Goal: Obtain resource: Download file/media

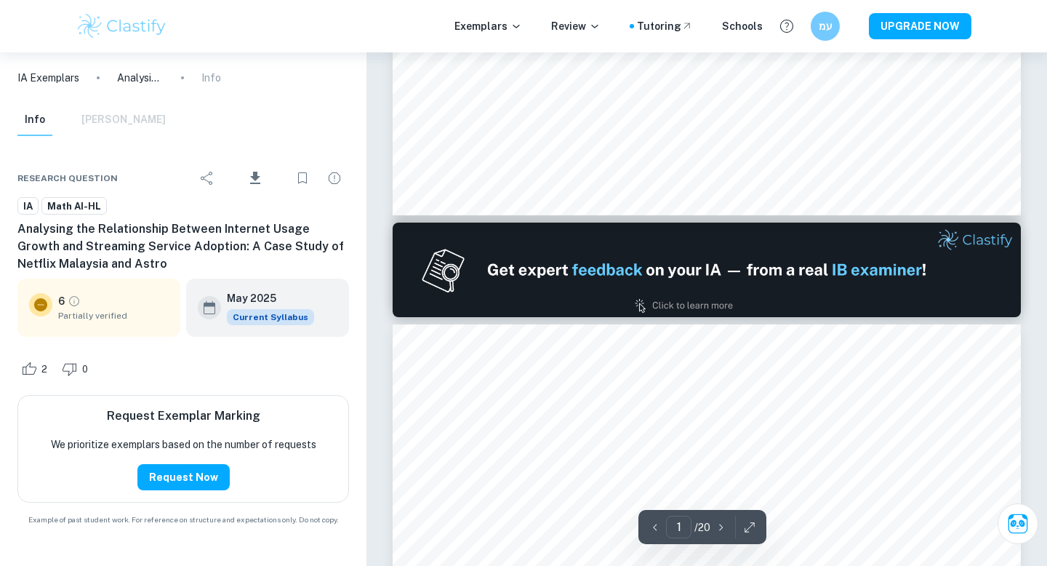
type input "2"
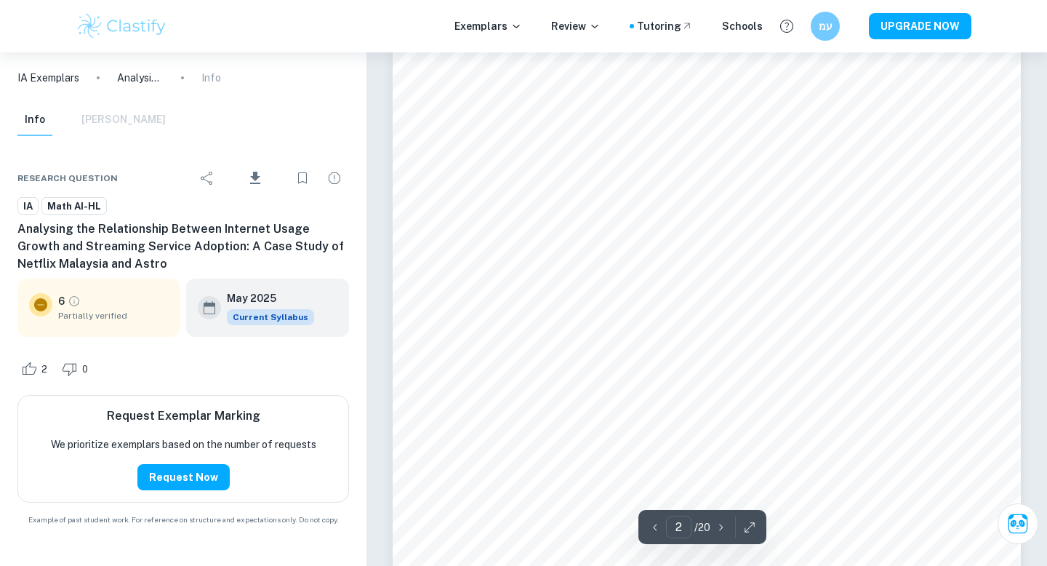
scroll to position [1028, 0]
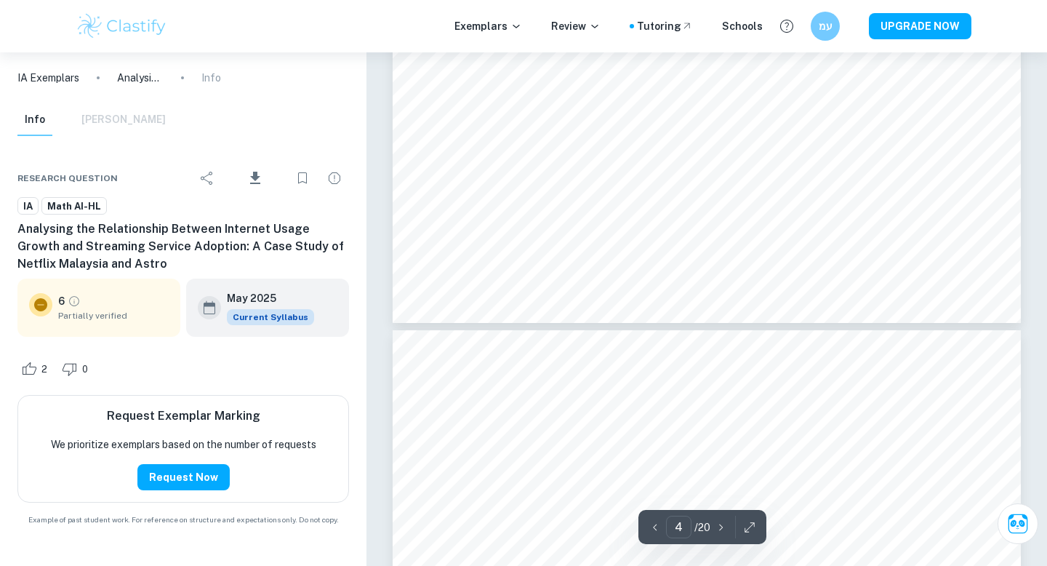
type input "5"
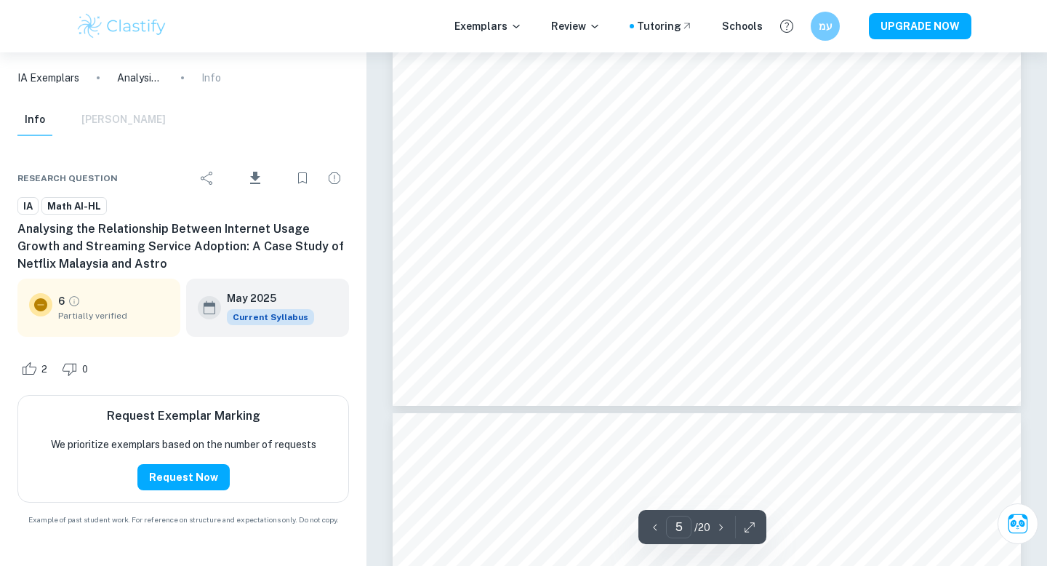
scroll to position [4347, 0]
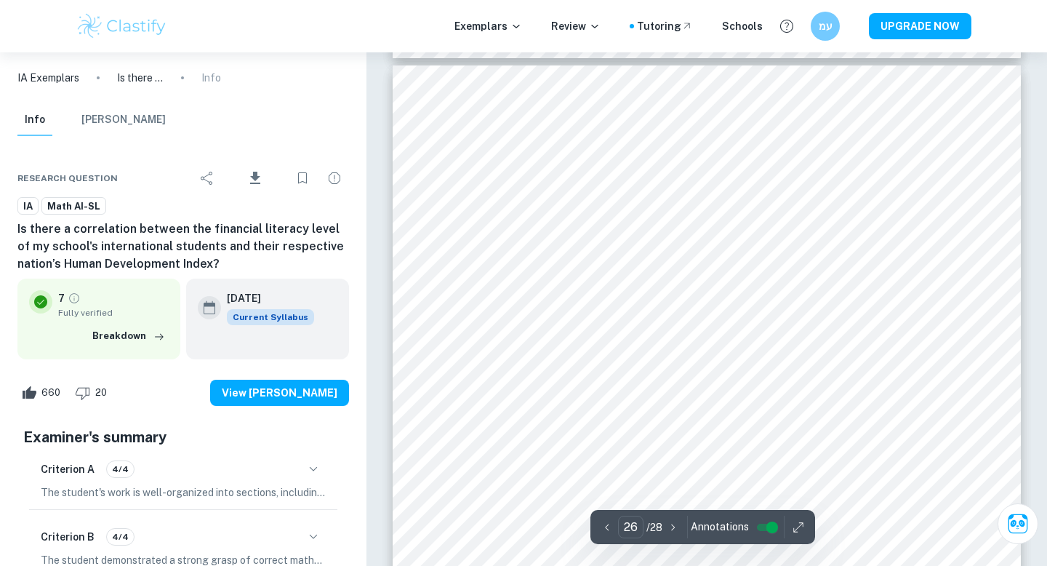
scroll to position [21016, 0]
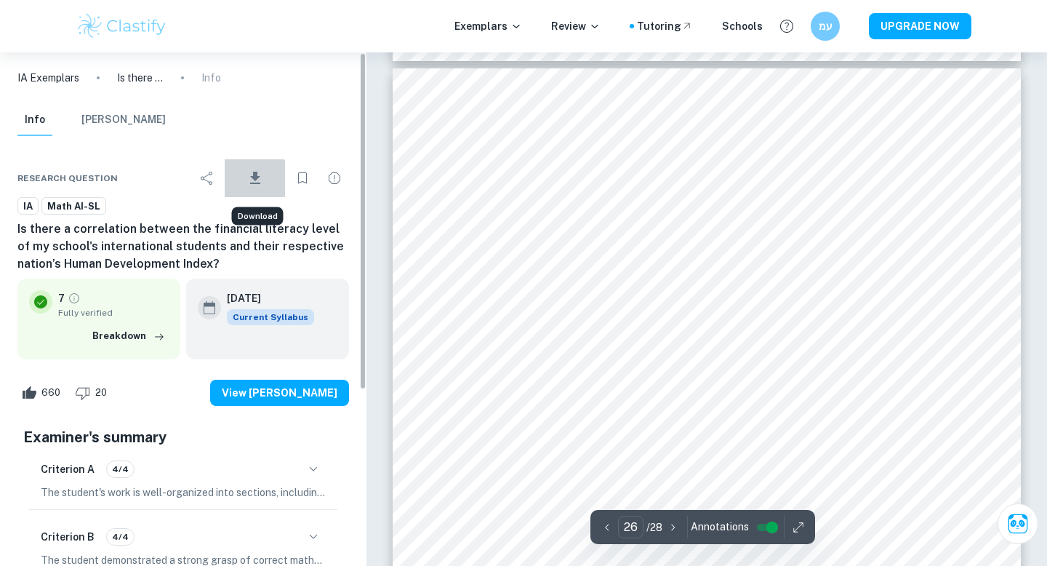
click at [249, 180] on icon "Download" at bounding box center [255, 177] width 17 height 17
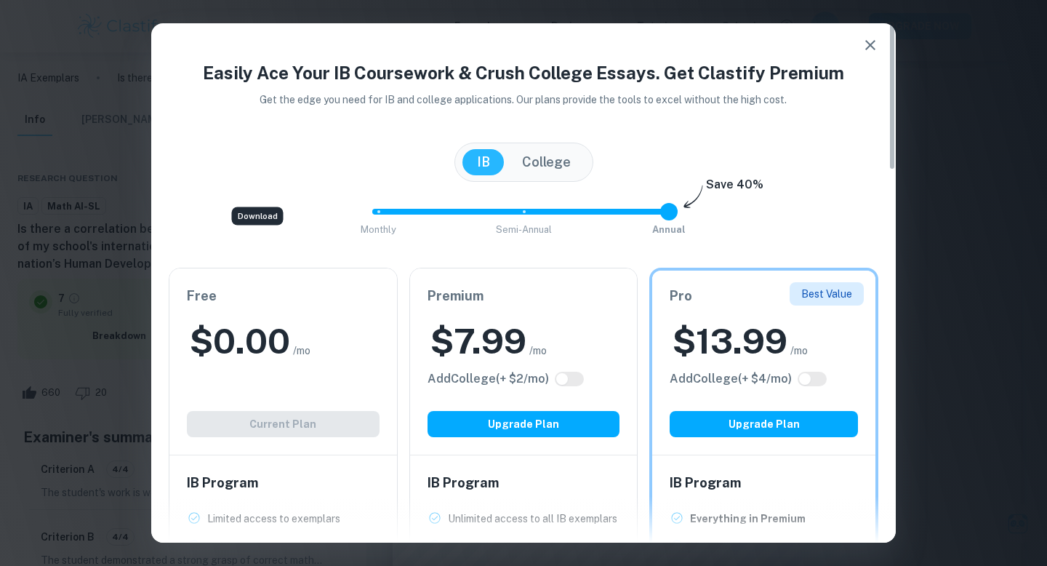
click at [327, 333] on div "$ 0.00 /mo" at bounding box center [283, 341] width 193 height 47
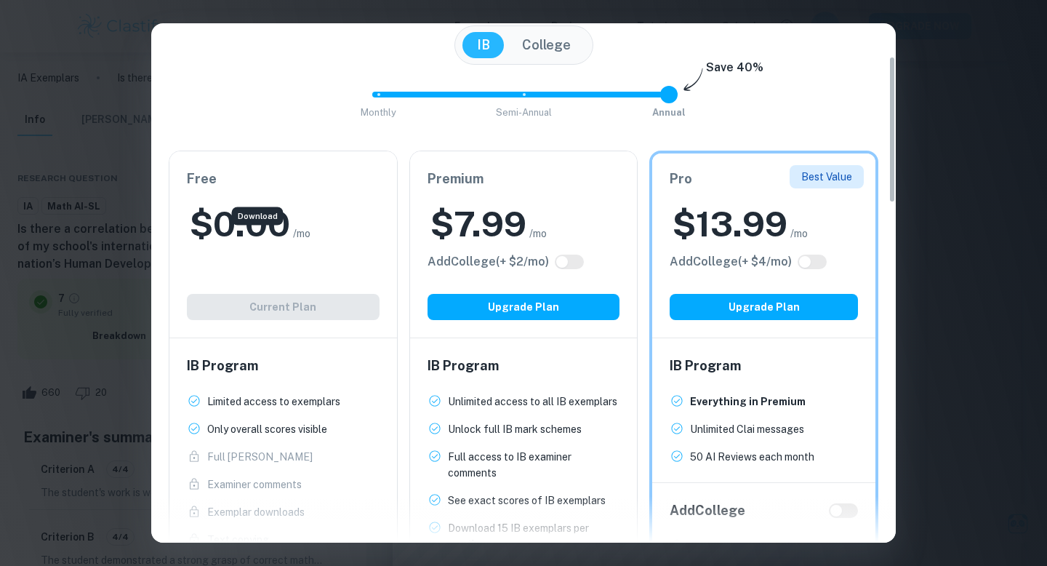
click at [316, 311] on div "Free $ 0.00 /mo Add College (+ $ 2 /mo) Current Plan" at bounding box center [283, 244] width 228 height 186
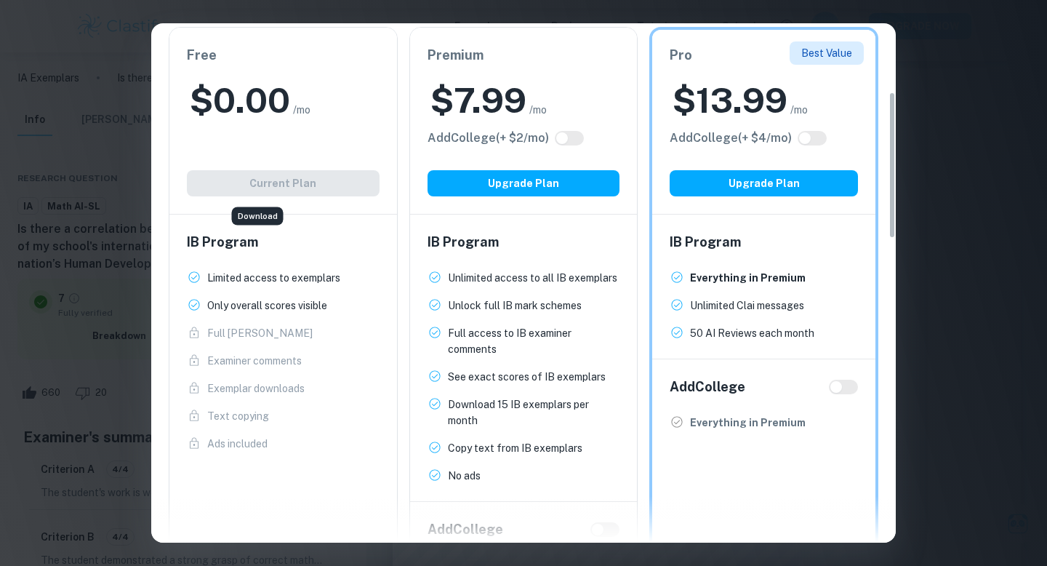
scroll to position [242, 0]
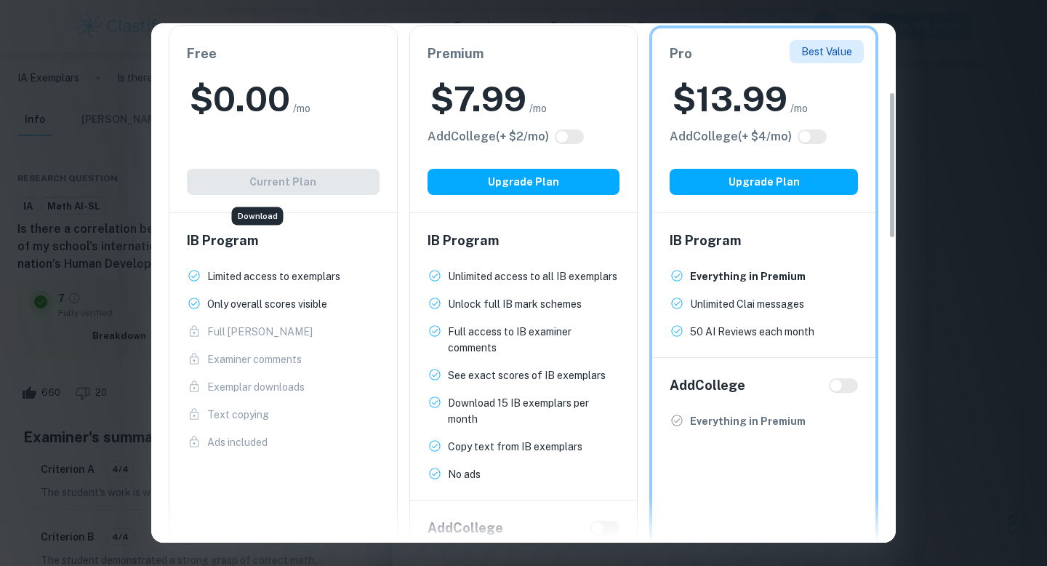
click at [928, 181] on div "Easily Ace Your IB Coursework & Crush College Essays. Get Clastify Premium Get …" at bounding box center [523, 283] width 1047 height 566
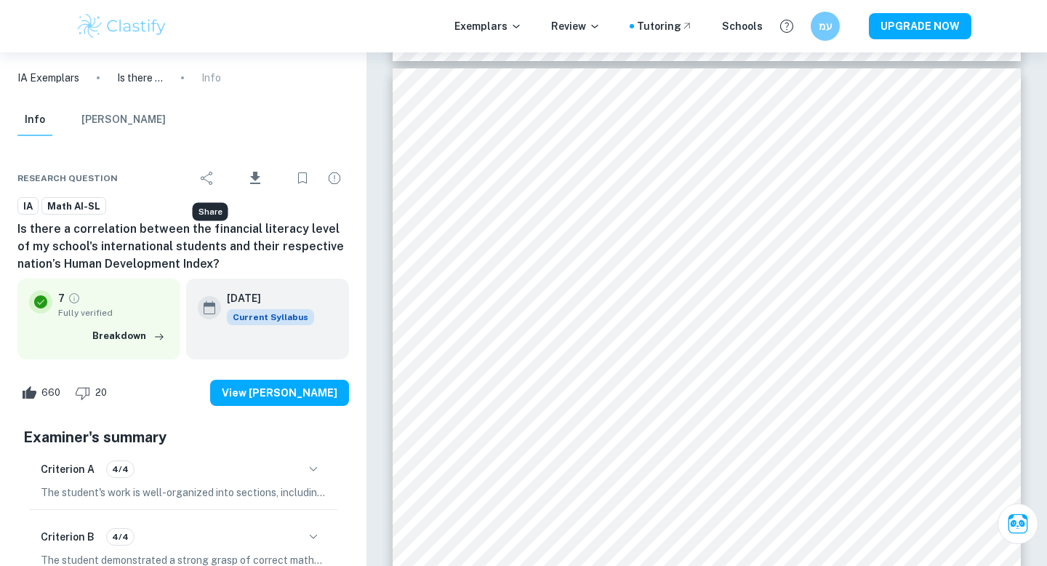
click at [222, 177] on button "Share" at bounding box center [207, 178] width 29 height 29
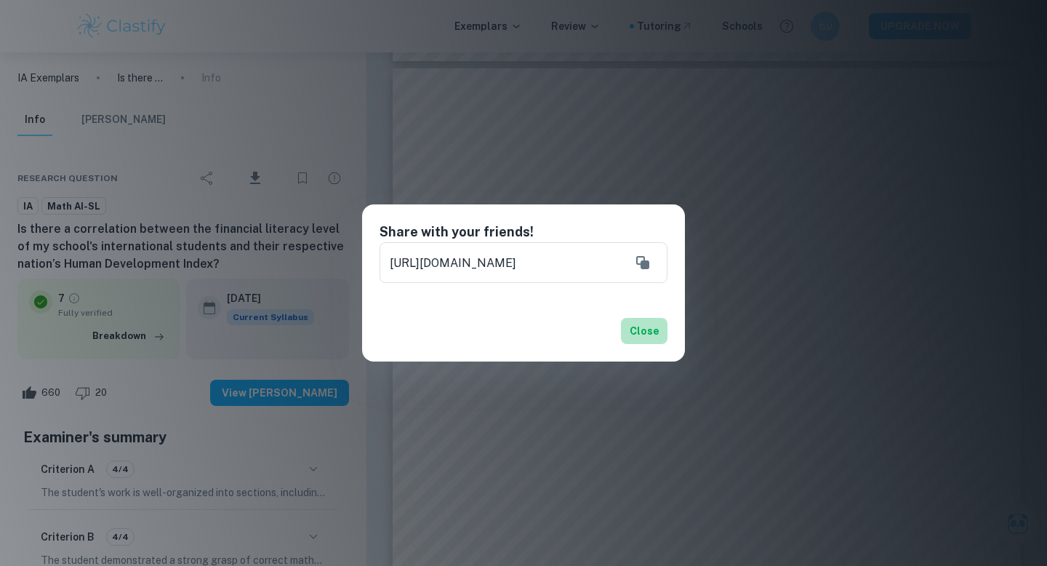
click at [647, 328] on button "Close" at bounding box center [644, 331] width 47 height 26
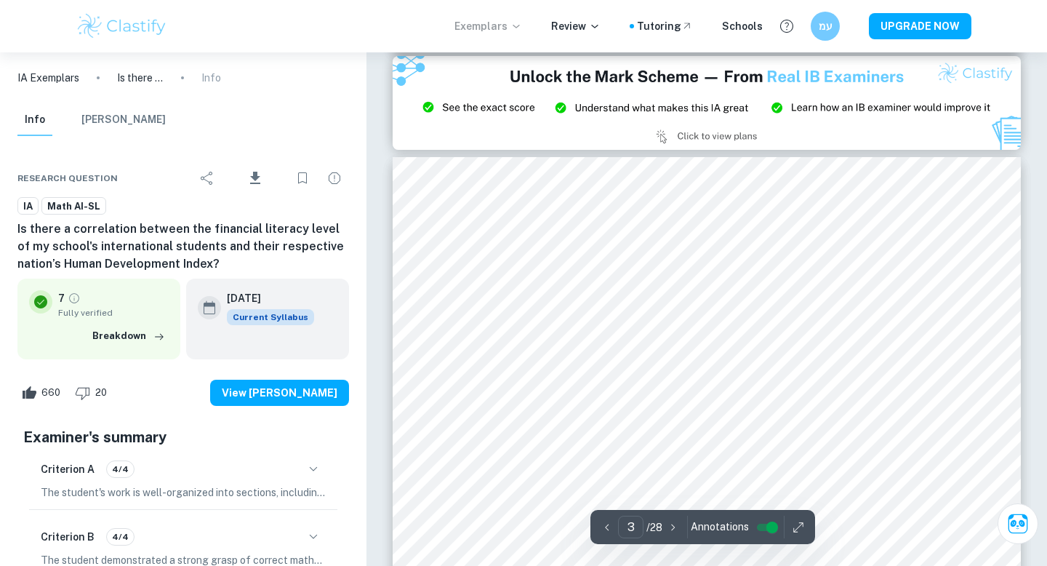
type input "2"
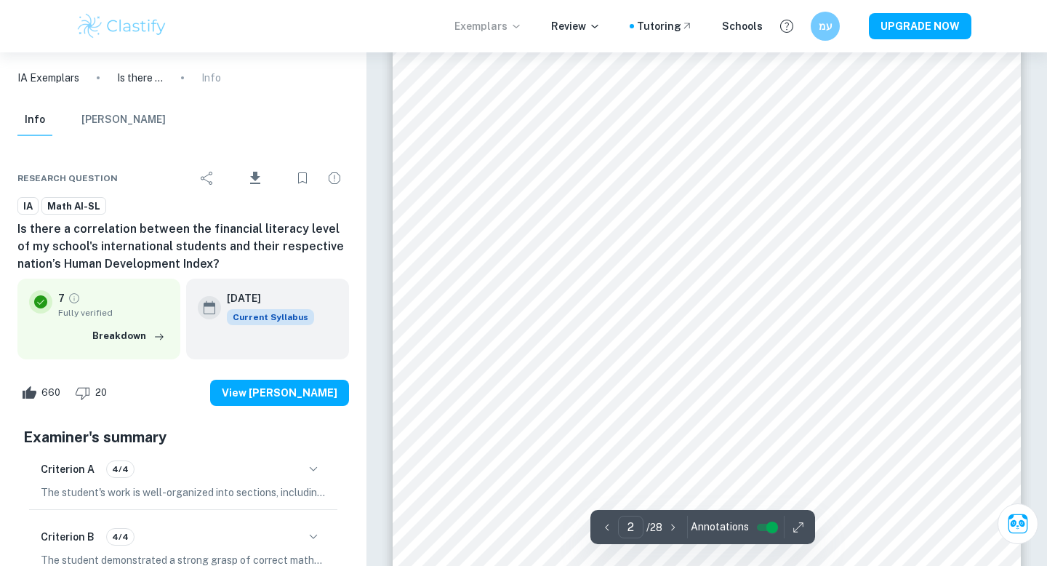
scroll to position [993, 0]
